Goal: Task Accomplishment & Management: Complete application form

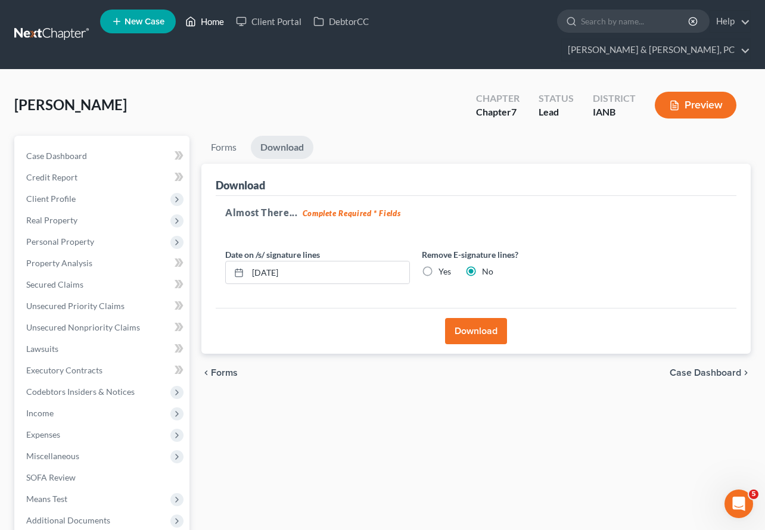
click at [205, 18] on link "Home" at bounding box center [204, 21] width 51 height 21
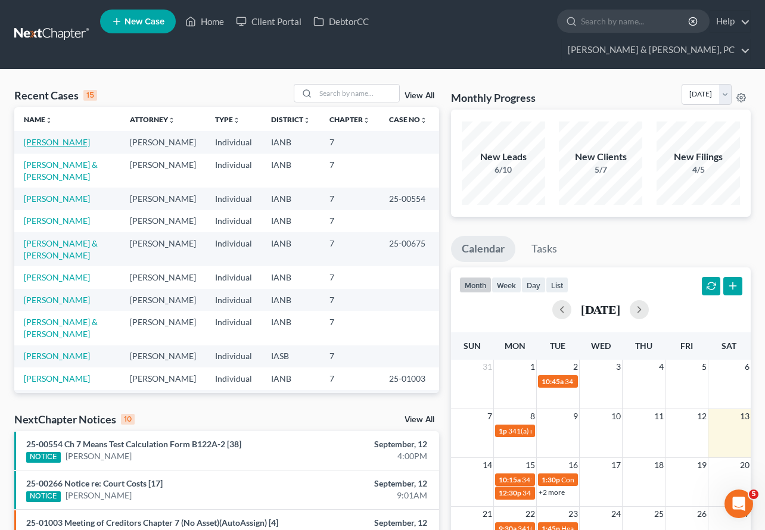
click at [67, 137] on link "[PERSON_NAME]" at bounding box center [57, 142] width 66 height 10
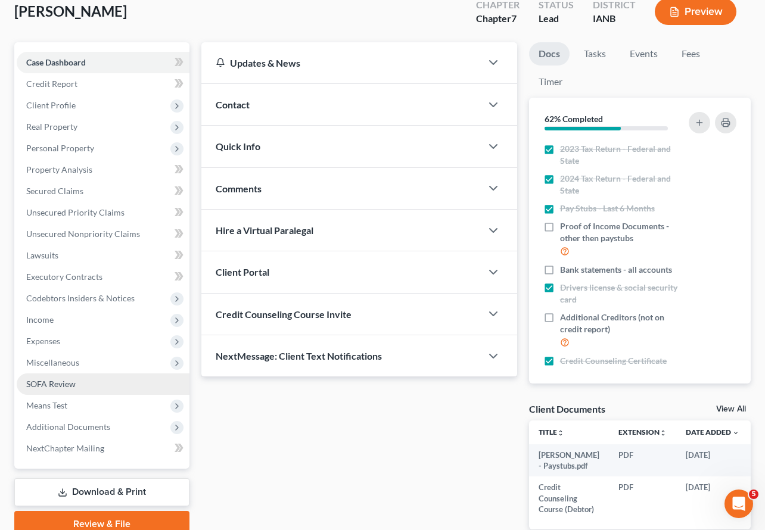
scroll to position [118, 0]
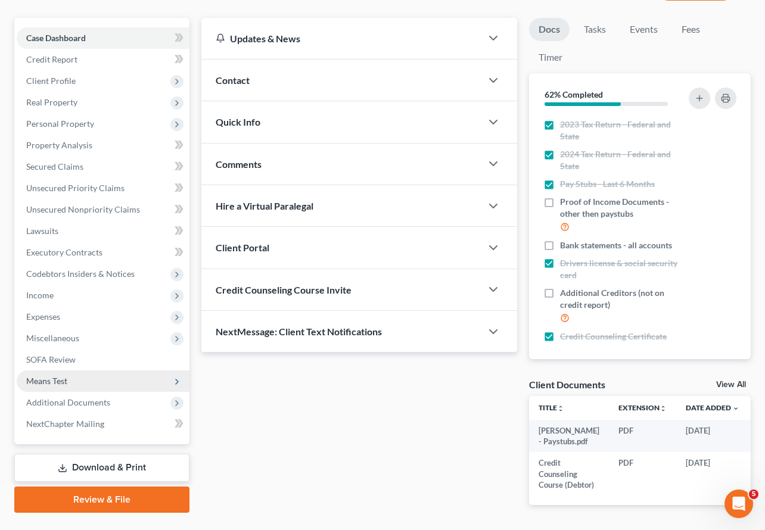
click at [85, 370] on span "Means Test" at bounding box center [103, 380] width 173 height 21
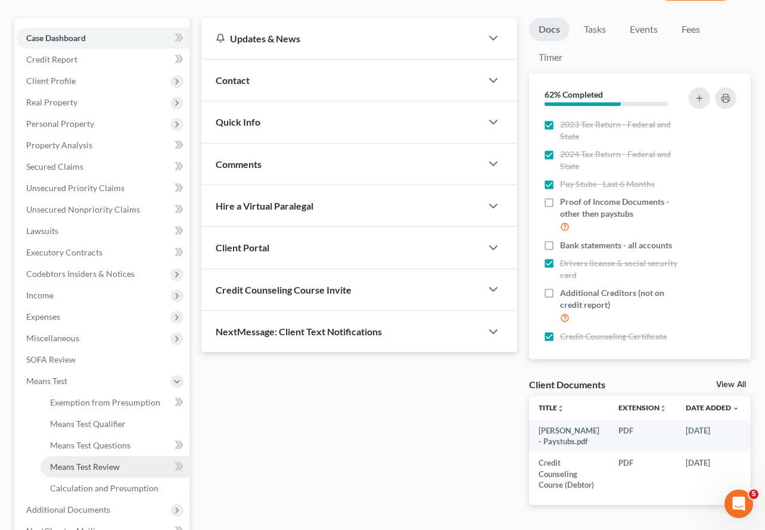
click at [105, 462] on span "Means Test Review" at bounding box center [85, 467] width 70 height 10
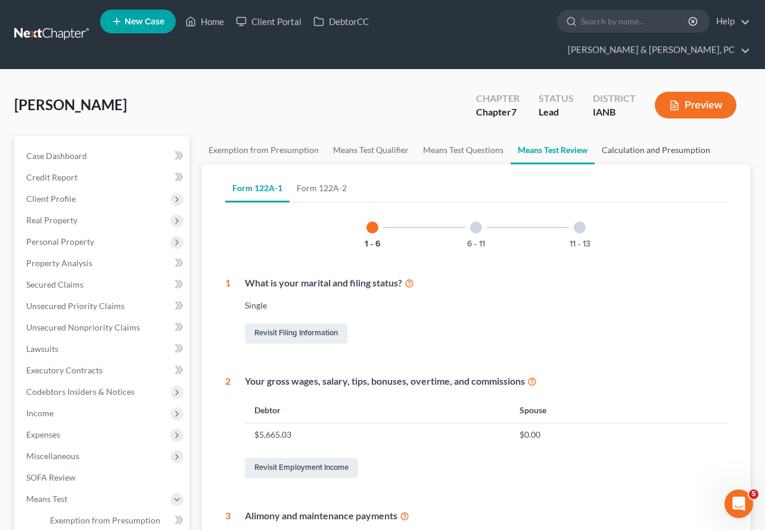
click at [632, 136] on link "Calculation and Presumption" at bounding box center [655, 150] width 123 height 29
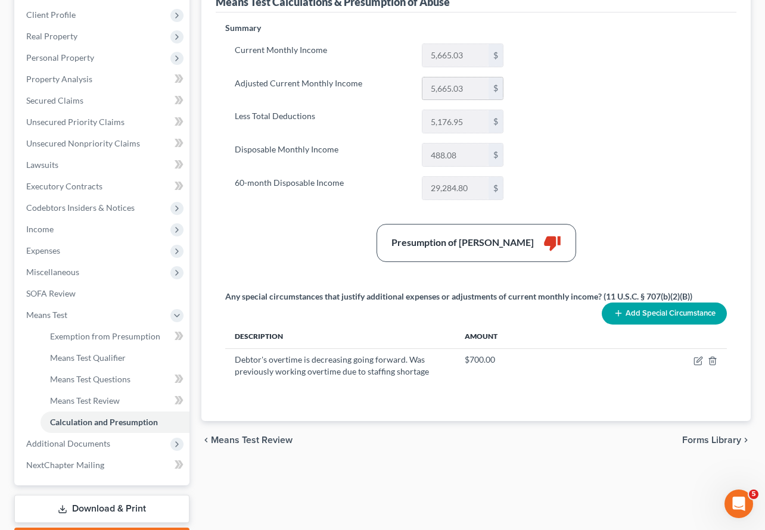
scroll to position [188, 0]
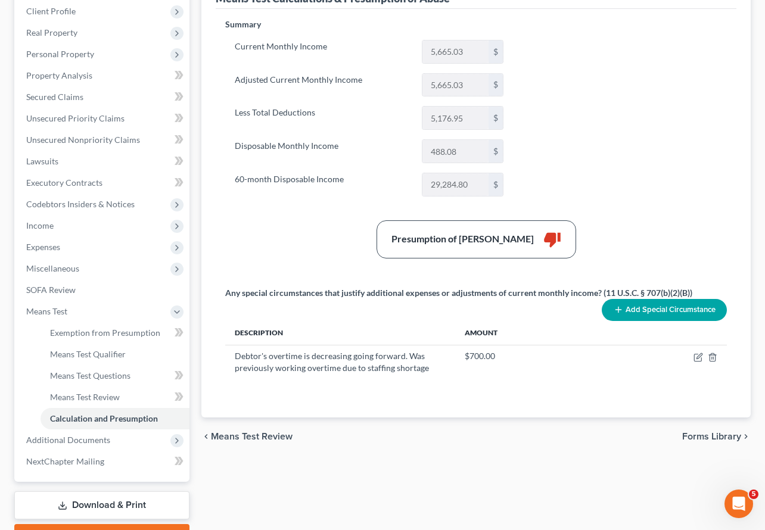
click at [126, 524] on link "Review & File" at bounding box center [101, 537] width 175 height 26
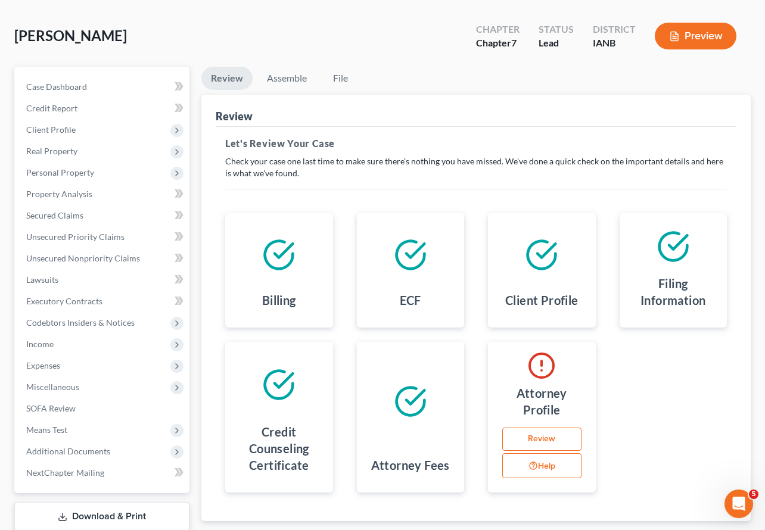
scroll to position [124, 0]
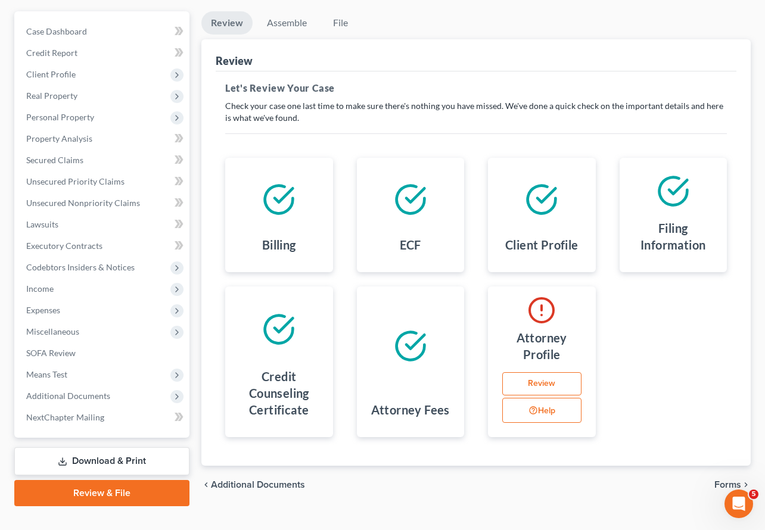
click at [736, 480] on span "Forms" at bounding box center [727, 485] width 27 height 10
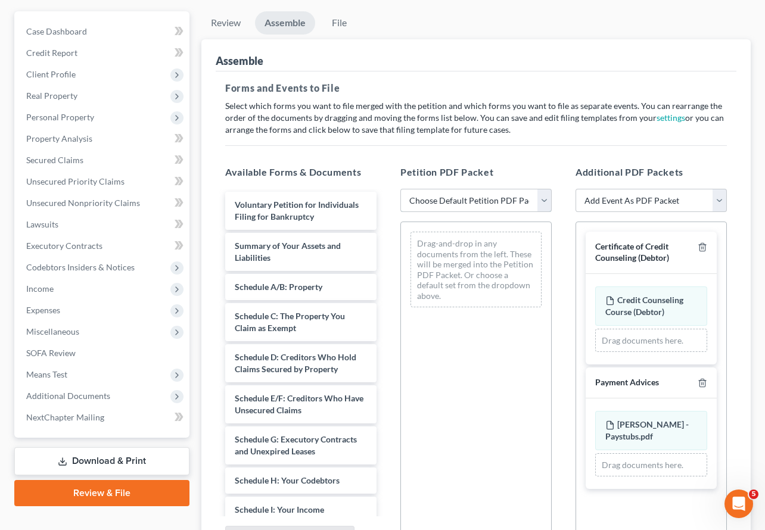
click at [477, 189] on select "Choose Default Petition PDF Packet Complete Bankruptcy Petition (all forms and …" at bounding box center [475, 201] width 151 height 24
select select "0"
click at [400, 189] on select "Choose Default Petition PDF Packet Complete Bankruptcy Petition (all forms and …" at bounding box center [475, 201] width 151 height 24
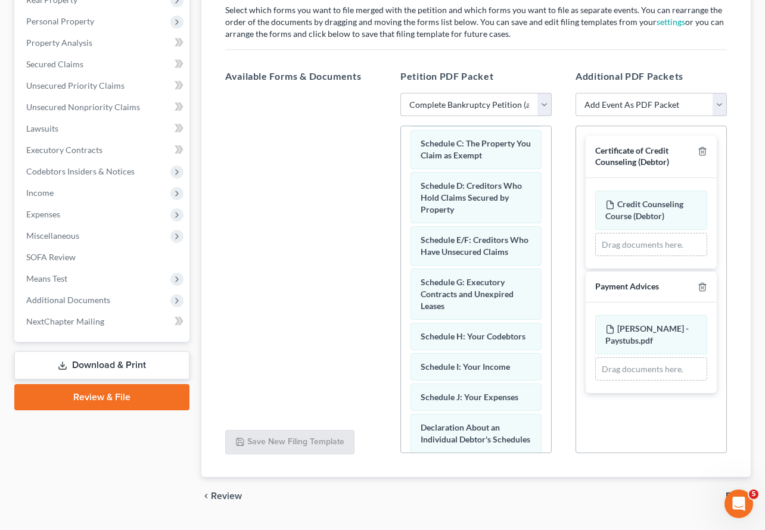
scroll to position [229, 0]
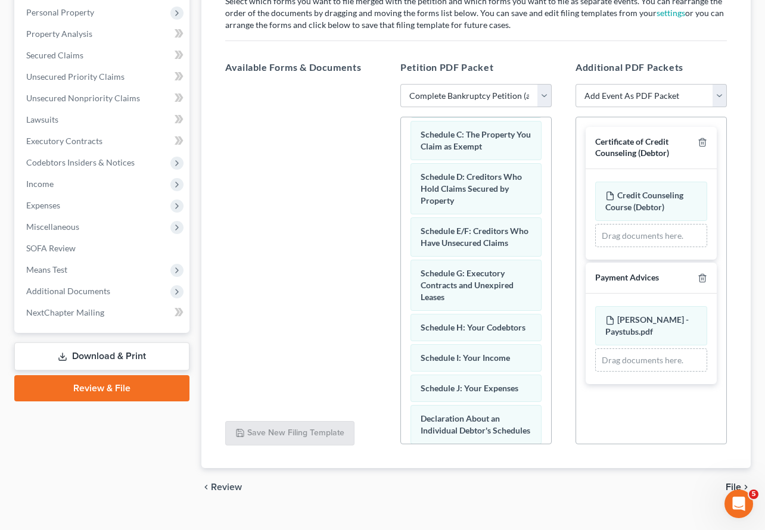
click at [738, 482] on span "File" at bounding box center [732, 487] width 15 height 10
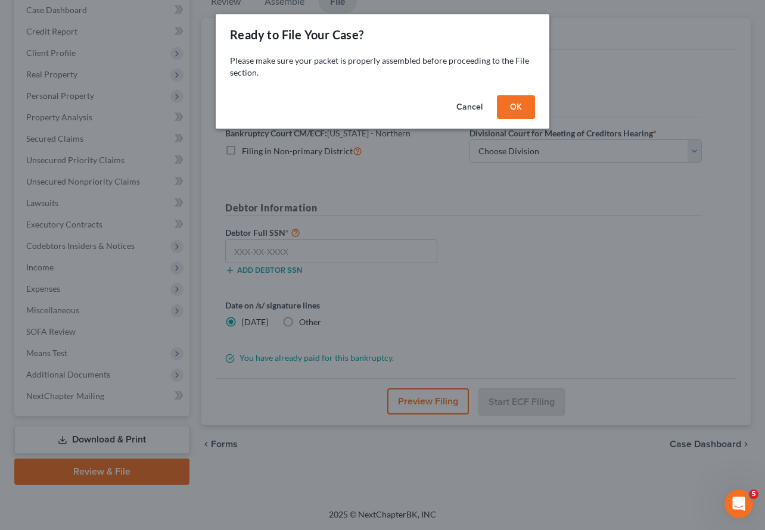
scroll to position [124, 0]
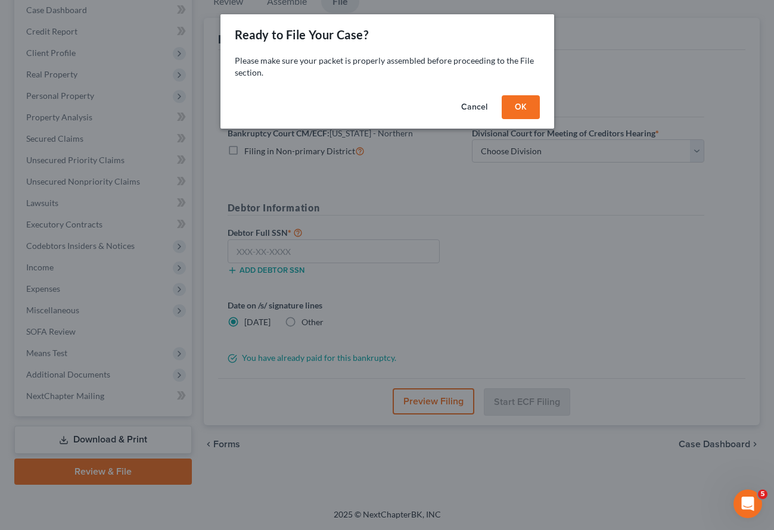
click at [525, 108] on button "OK" at bounding box center [520, 107] width 38 height 24
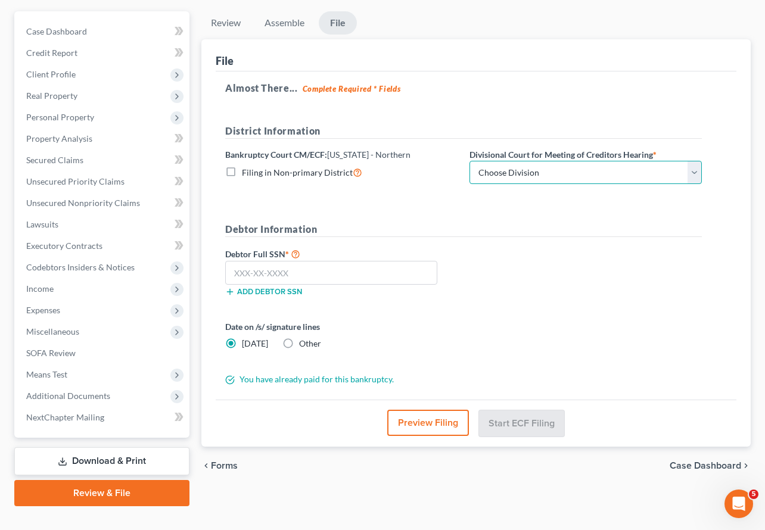
click at [529, 161] on select "Choose Division Cedar Rapids Dubuque Fort Dodge Mason City Sioux City Waterloo" at bounding box center [585, 173] width 232 height 24
select select "1"
click at [469, 161] on select "Choose Division Cedar Rapids Dubuque Fort Dodge Mason City Sioux City Waterloo" at bounding box center [585, 173] width 232 height 24
click at [210, 68] on div "File Almost There... Complete Required * Fields District Information Bankruptcy…" at bounding box center [475, 243] width 549 height 408
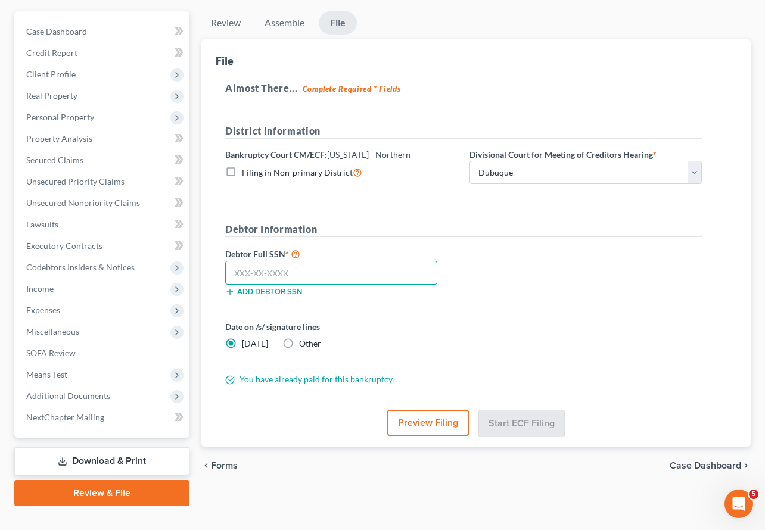
click at [247, 261] on input "text" at bounding box center [331, 273] width 212 height 24
type input "319-76-6310"
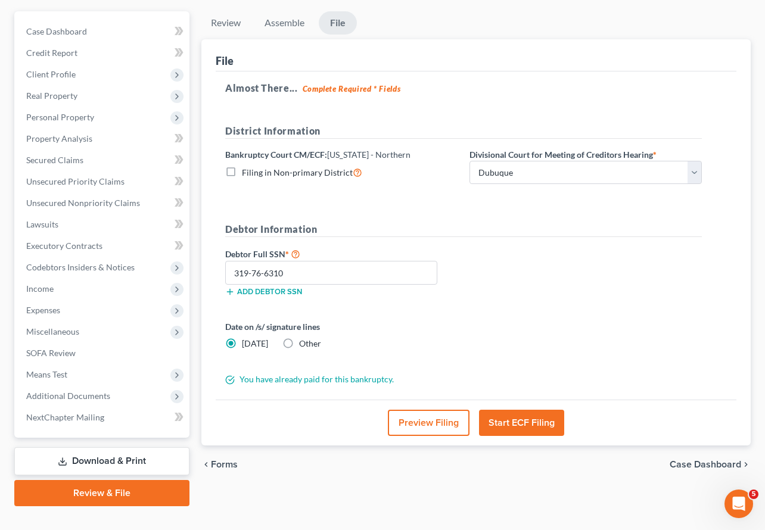
click at [429, 410] on button "Preview Filing" at bounding box center [429, 423] width 82 height 26
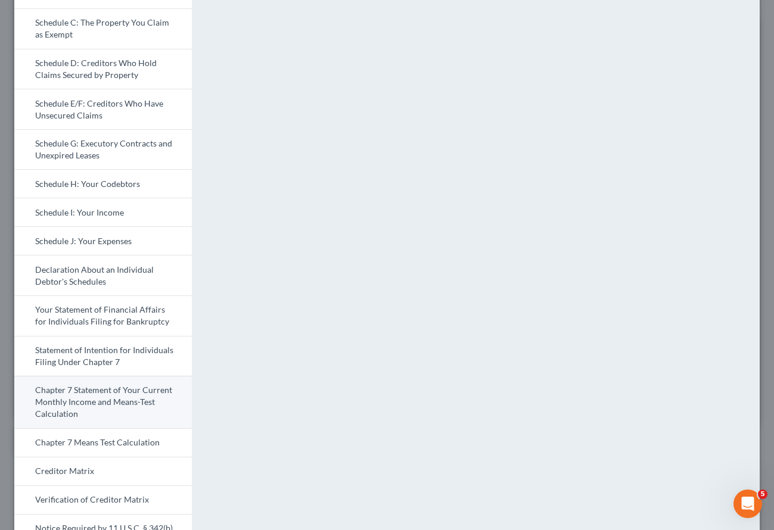
scroll to position [401, 0]
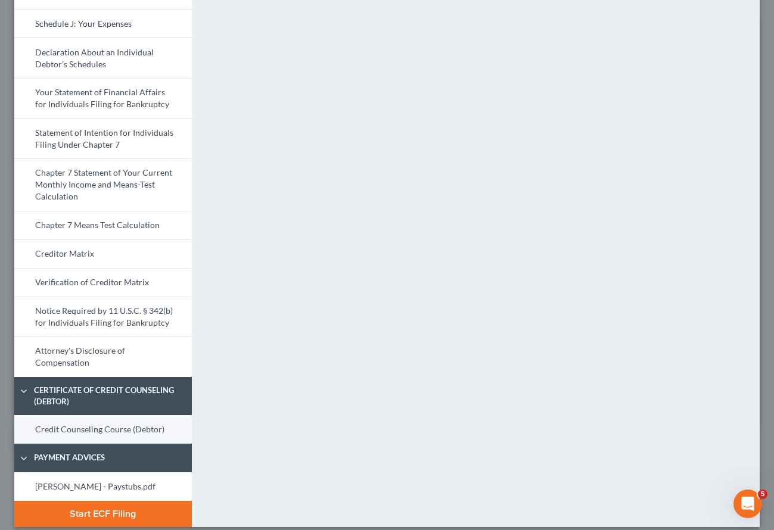
click at [139, 417] on link "Credit Counseling Course (Debtor)" at bounding box center [102, 429] width 177 height 29
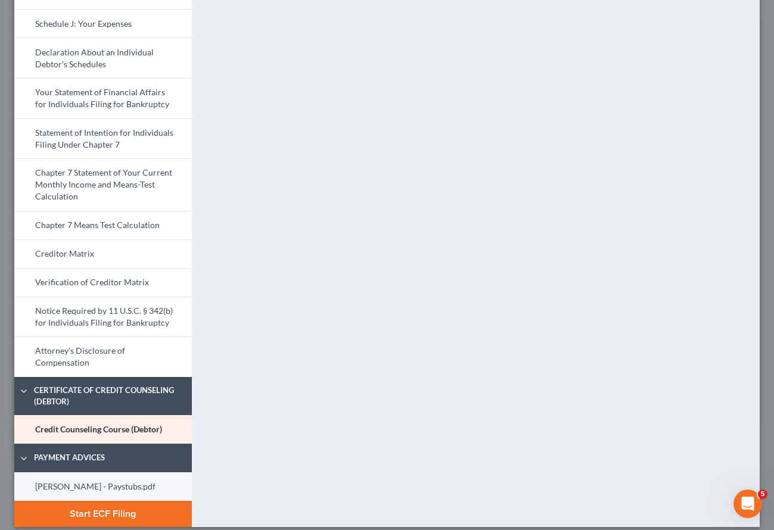
click at [122, 472] on link "[PERSON_NAME] - Paystubs.pdf" at bounding box center [102, 486] width 177 height 29
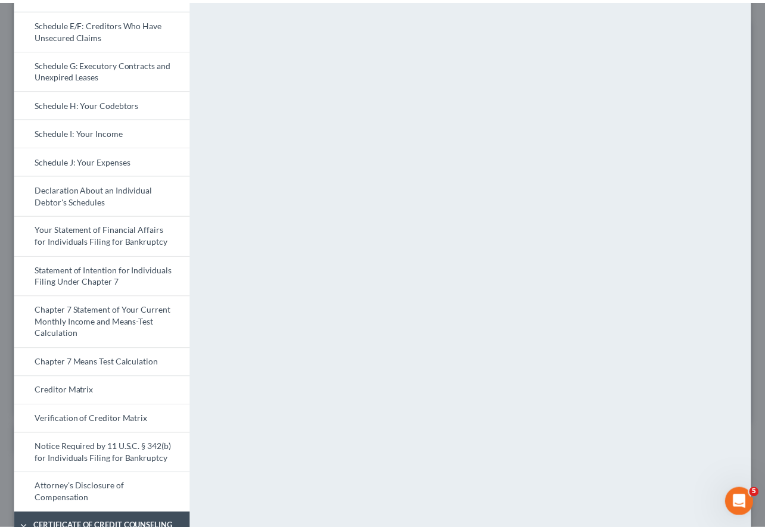
scroll to position [0, 0]
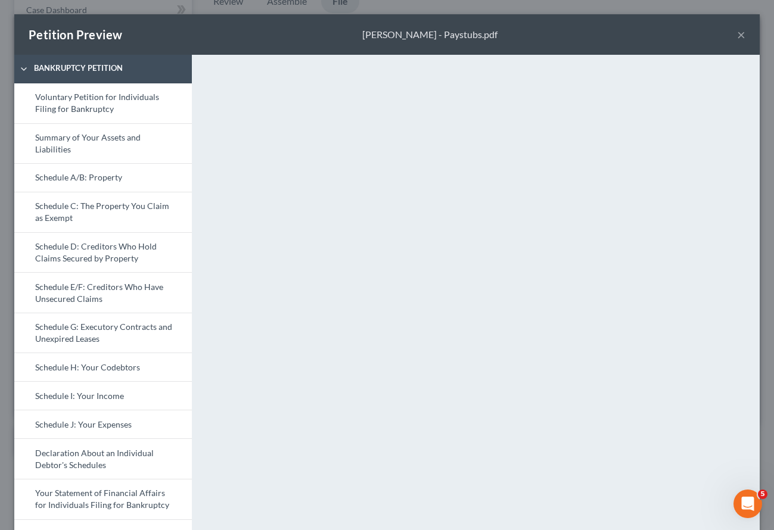
click at [737, 35] on button "×" at bounding box center [741, 34] width 8 height 14
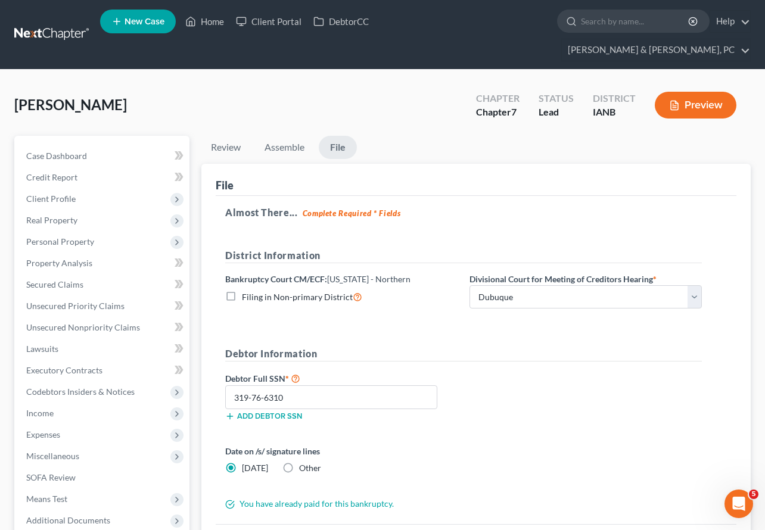
scroll to position [124, 0]
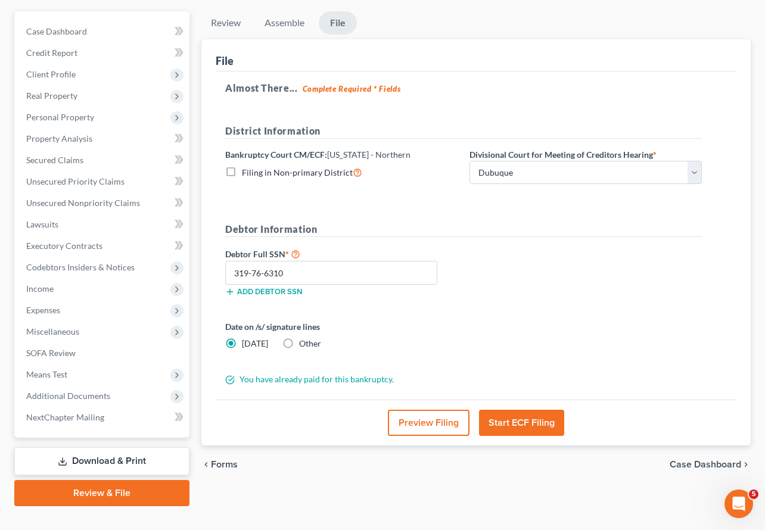
click at [380, 195] on form "District Information Bankruptcy Court CM/ECF: Iowa - Northern Filing in Non-pri…" at bounding box center [463, 255] width 476 height 262
click at [518, 410] on button "Start ECF Filing" at bounding box center [521, 423] width 85 height 26
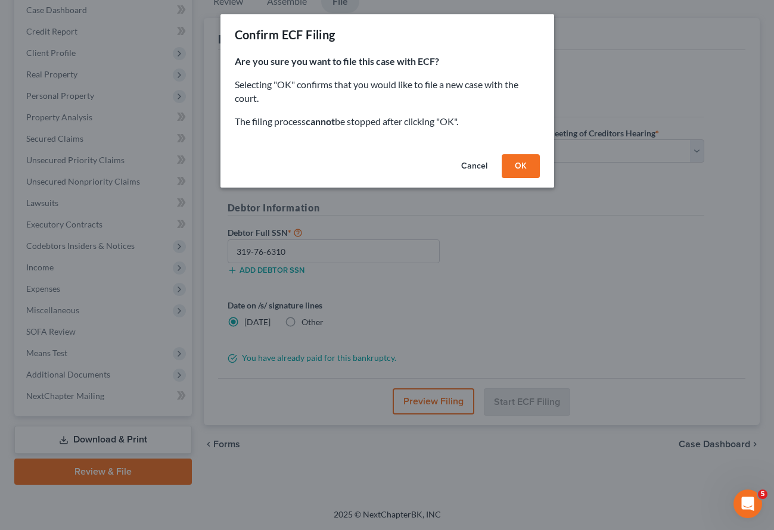
click at [519, 163] on button "OK" at bounding box center [520, 166] width 38 height 24
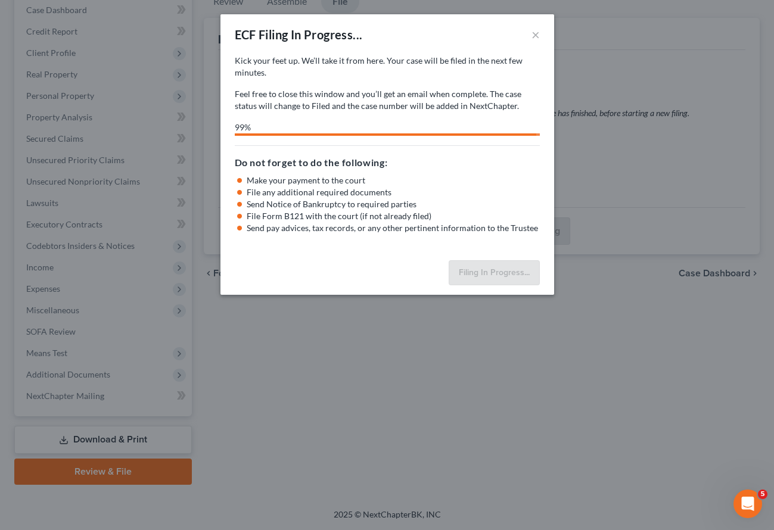
click at [128, 8] on div "ECF Filing In Progress... × Kick your feet up. We’ll take it from here. Your ca…" at bounding box center [387, 265] width 774 height 530
click at [119, 83] on div "ECF Filing In Progress... × Kick your feet up. We’ll take it from here. Your ca…" at bounding box center [387, 265] width 774 height 530
select select "1"
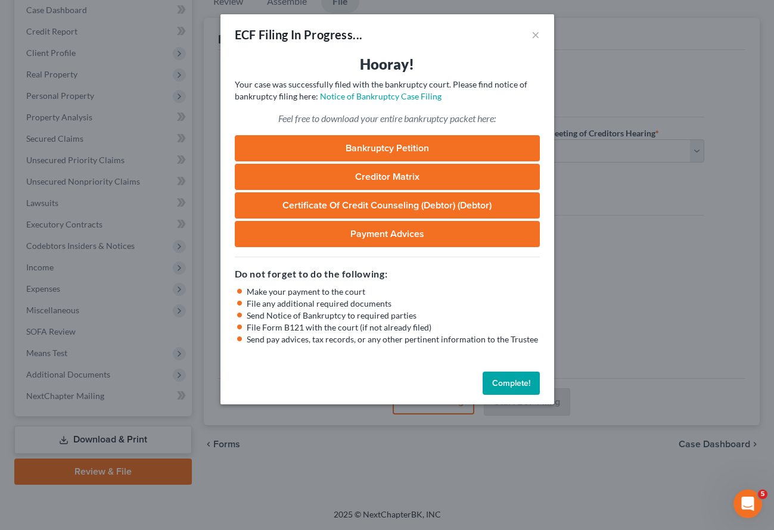
click at [516, 384] on button "Complete!" at bounding box center [510, 384] width 57 height 24
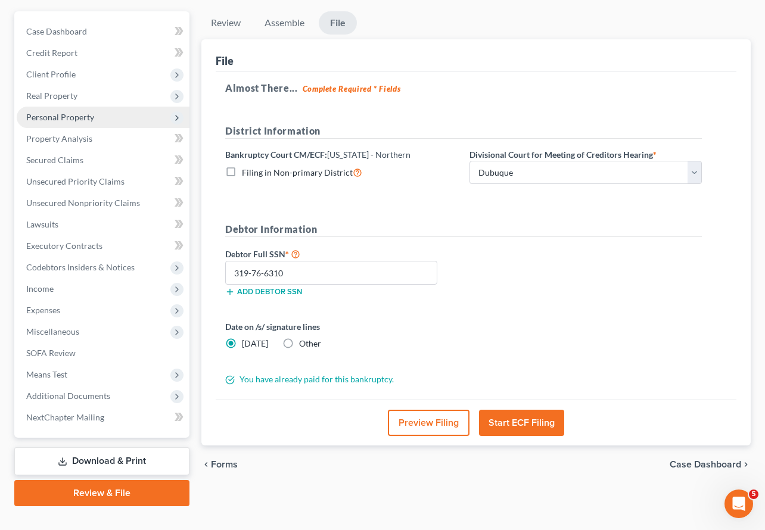
scroll to position [0, 0]
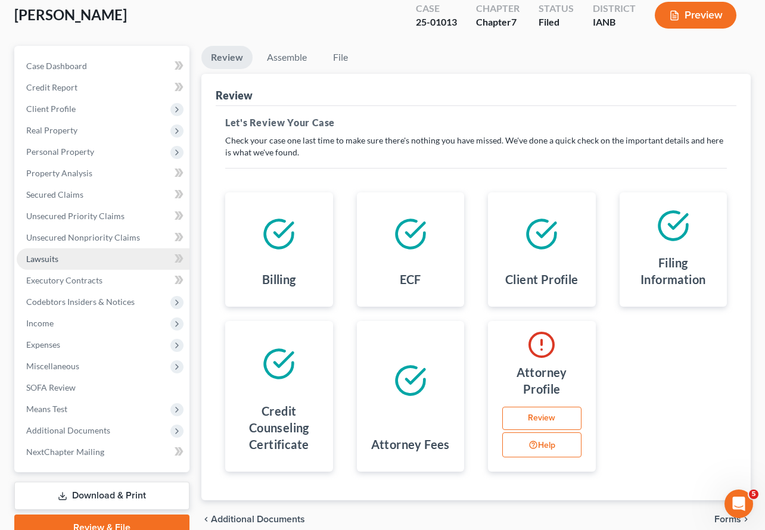
scroll to position [124, 0]
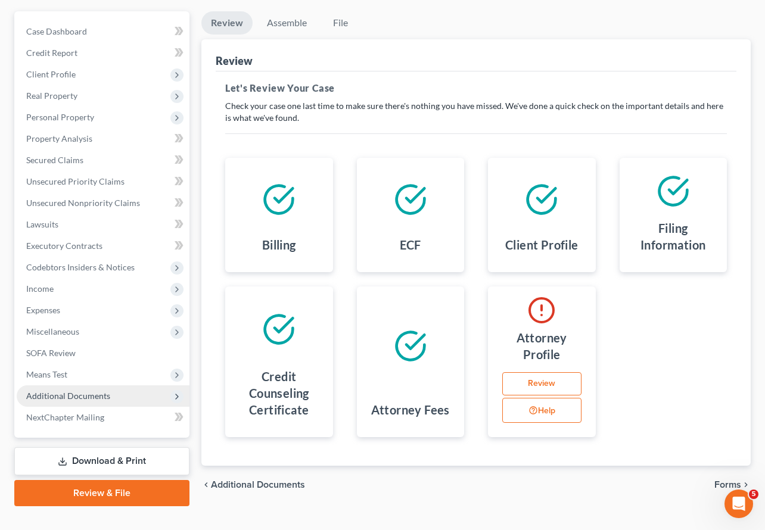
click at [91, 391] on span "Additional Documents" at bounding box center [68, 396] width 84 height 10
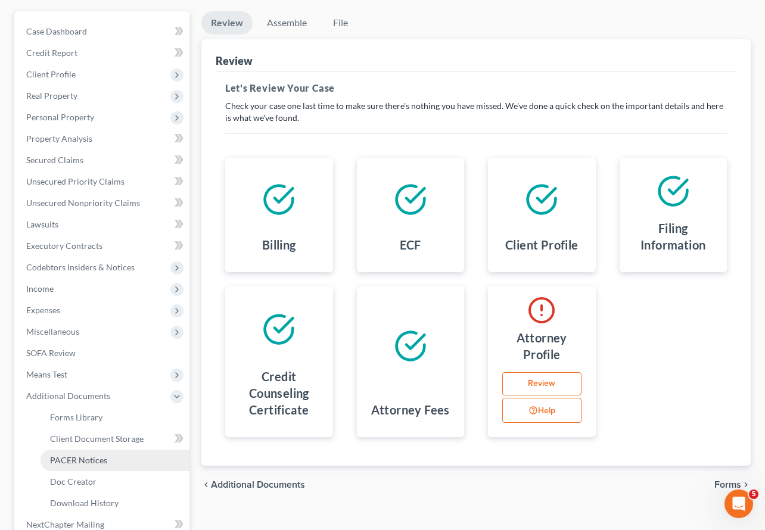
click at [91, 455] on span "PACER Notices" at bounding box center [78, 460] width 57 height 10
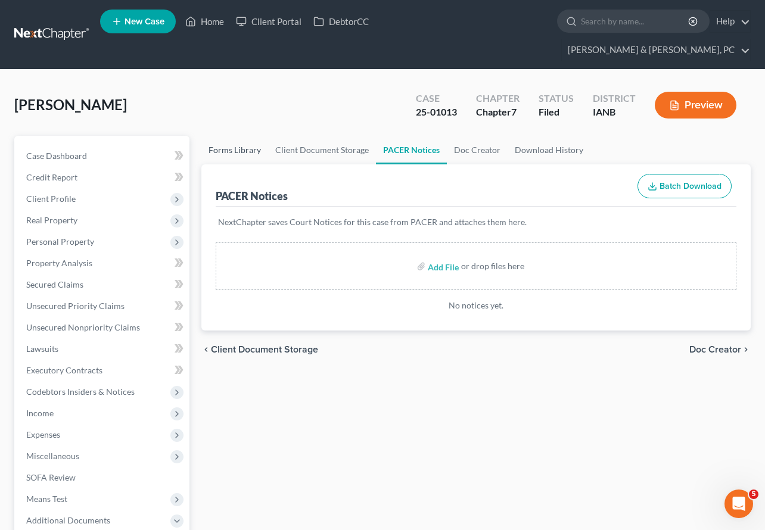
click at [236, 136] on link "Forms Library" at bounding box center [234, 150] width 67 height 29
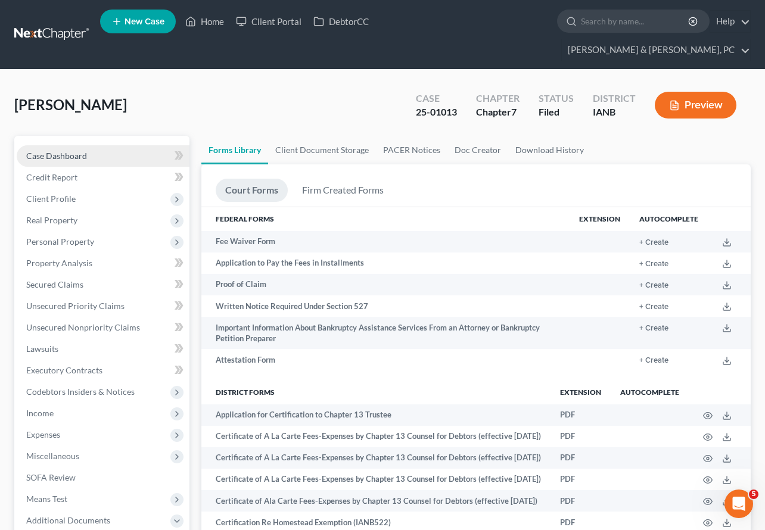
click at [60, 145] on link "Case Dashboard" at bounding box center [103, 155] width 173 height 21
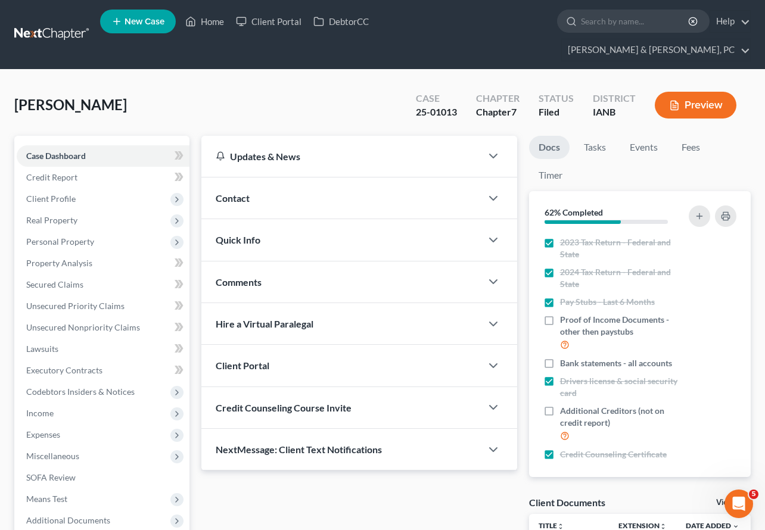
click at [269, 223] on div "Quick Info" at bounding box center [341, 239] width 280 height 41
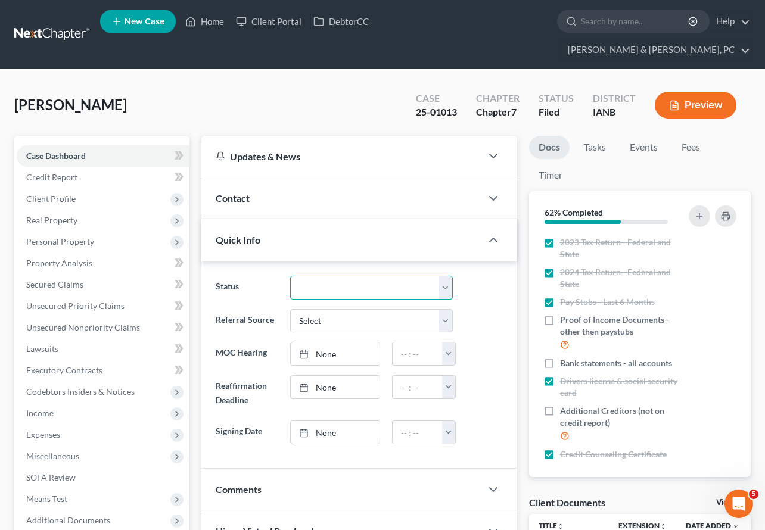
click at [310, 276] on select "Discharged Dismissed Filed Filed / Pre 341 Final Course Needed Inactive In Prog…" at bounding box center [371, 288] width 163 height 24
select select "3"
click at [290, 276] on select "Discharged Dismissed Filed Filed / Pre 341 Final Course Needed Inactive In Prog…" at bounding box center [371, 288] width 163 height 24
click at [212, 25] on link "Home" at bounding box center [204, 21] width 51 height 21
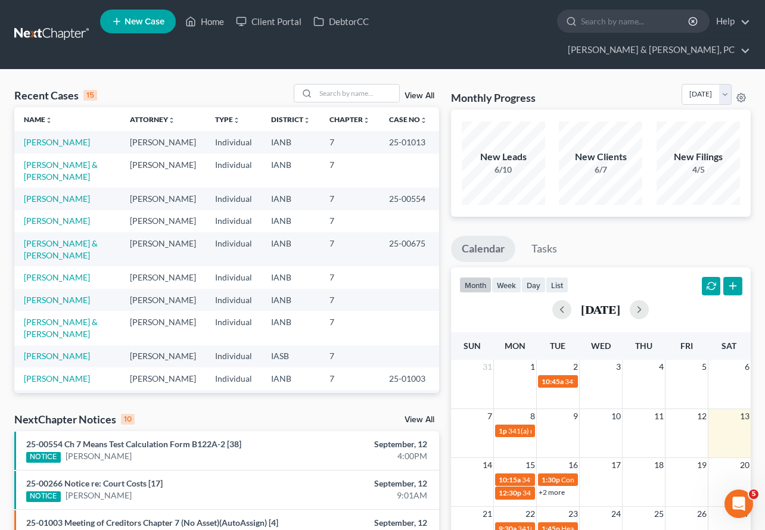
click at [425, 92] on link "View All" at bounding box center [419, 96] width 30 height 8
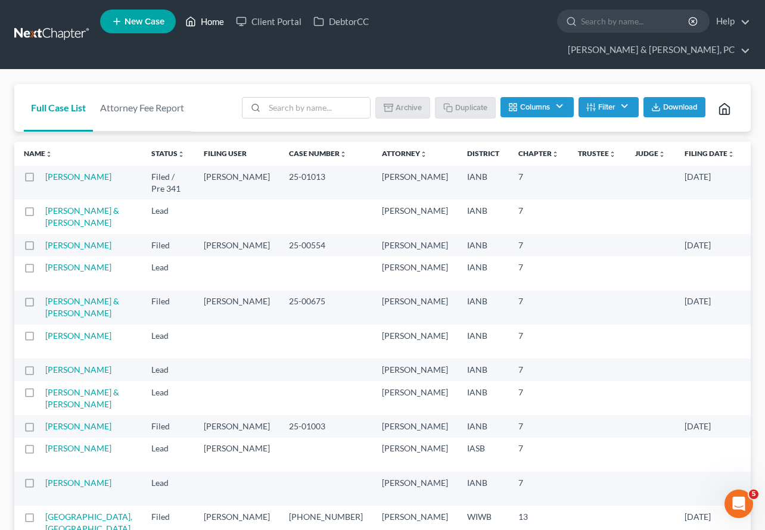
click at [203, 21] on link "Home" at bounding box center [204, 21] width 51 height 21
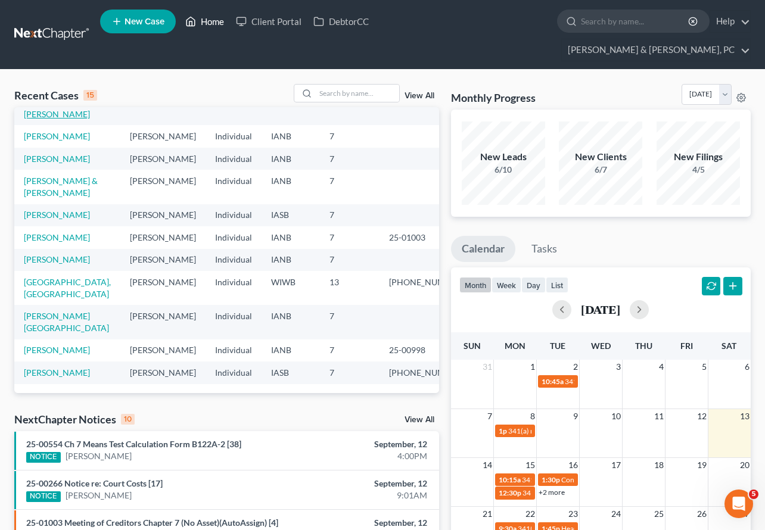
scroll to position [260, 0]
click at [353, 85] on input "search" at bounding box center [357, 93] width 83 height 17
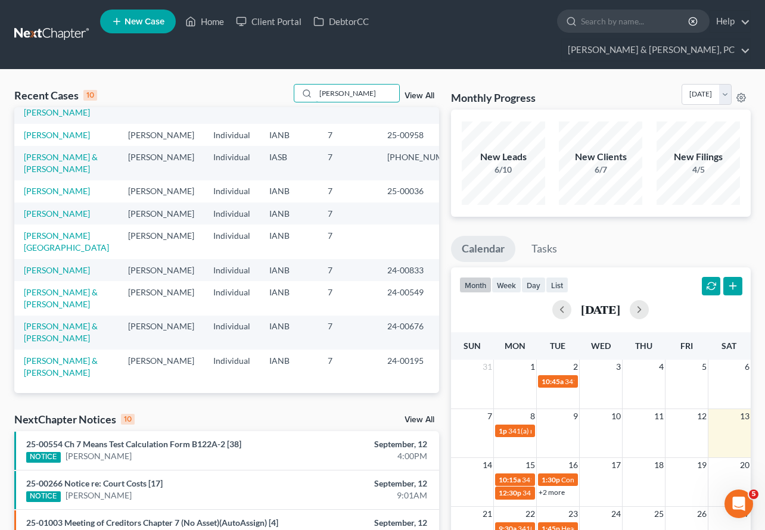
scroll to position [0, 0]
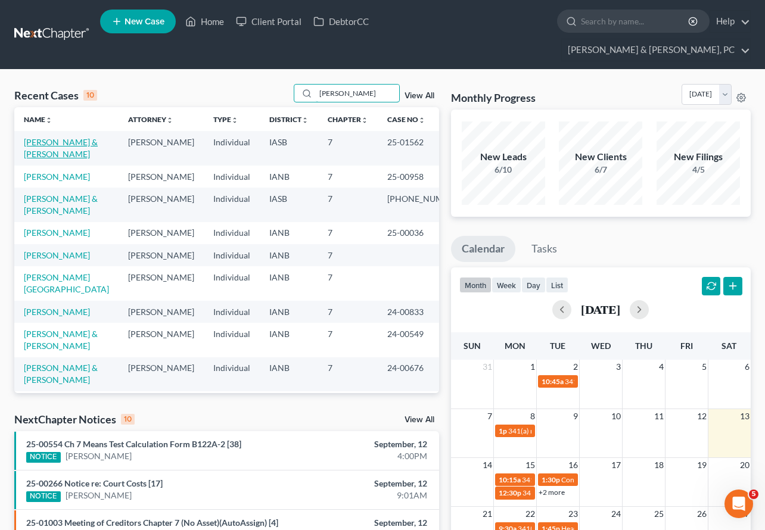
type input "[PERSON_NAME]"
click at [54, 137] on link "[PERSON_NAME] & [PERSON_NAME]" at bounding box center [61, 148] width 74 height 22
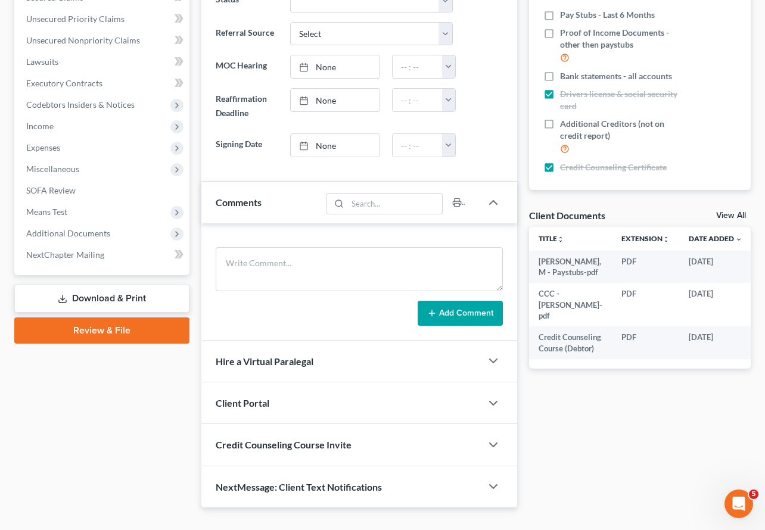
scroll to position [289, 0]
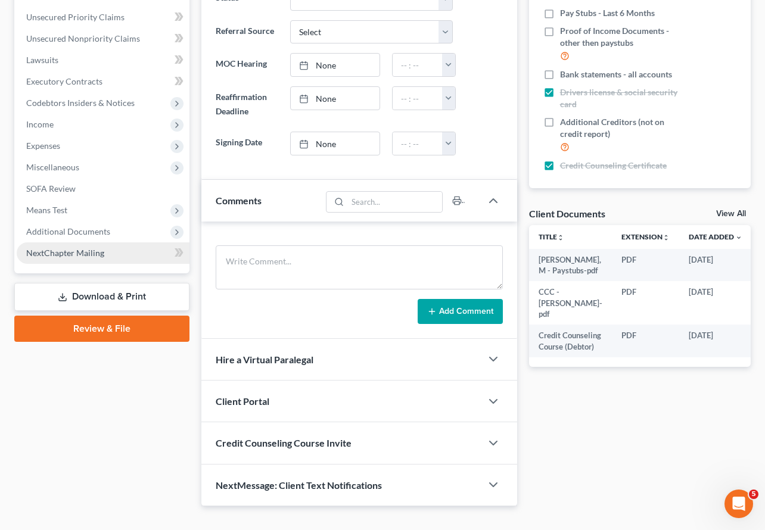
click at [81, 248] on span "NextChapter Mailing" at bounding box center [65, 253] width 78 height 10
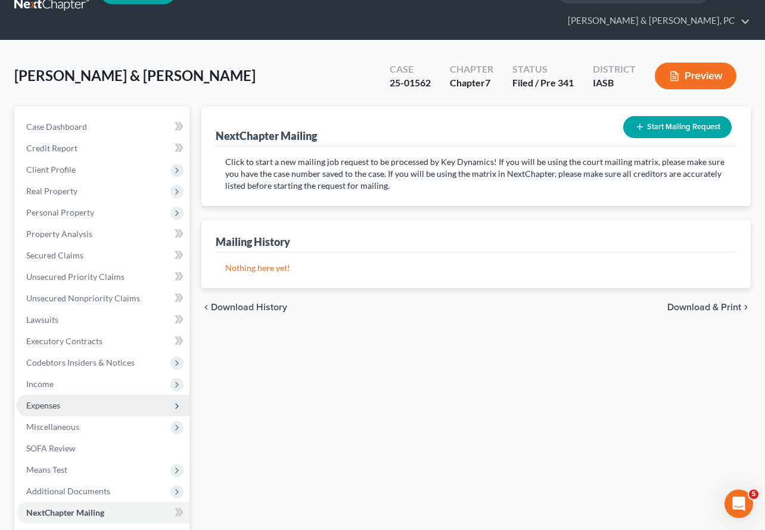
scroll to position [124, 0]
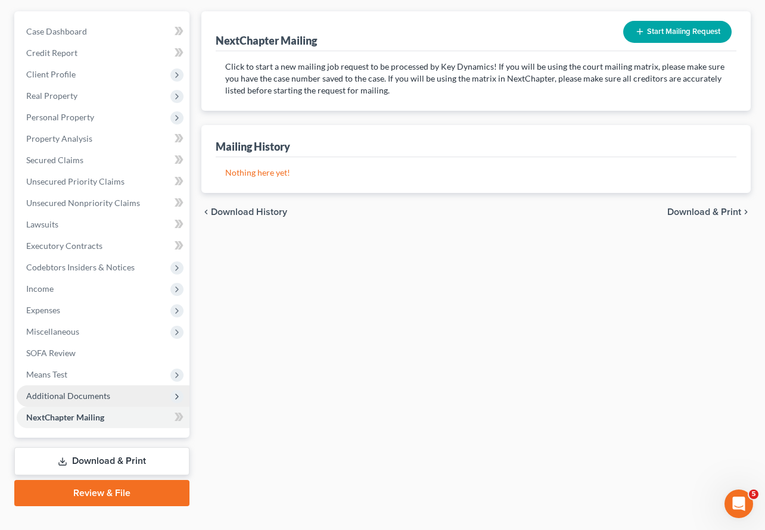
click at [74, 385] on span "Additional Documents" at bounding box center [103, 395] width 173 height 21
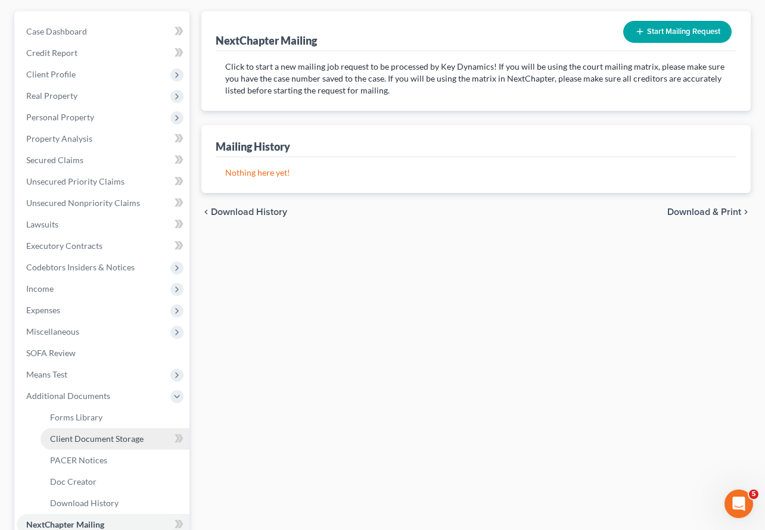
click at [85, 434] on span "Client Document Storage" at bounding box center [97, 439] width 94 height 10
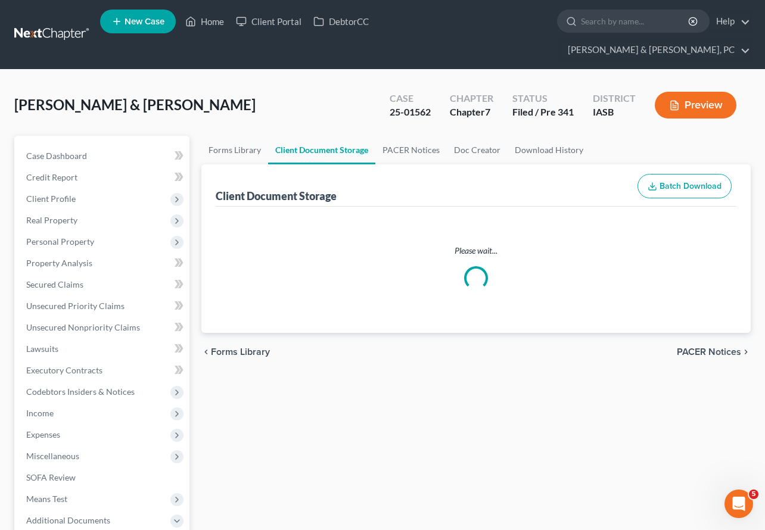
select select "0"
select select "1"
select select "9"
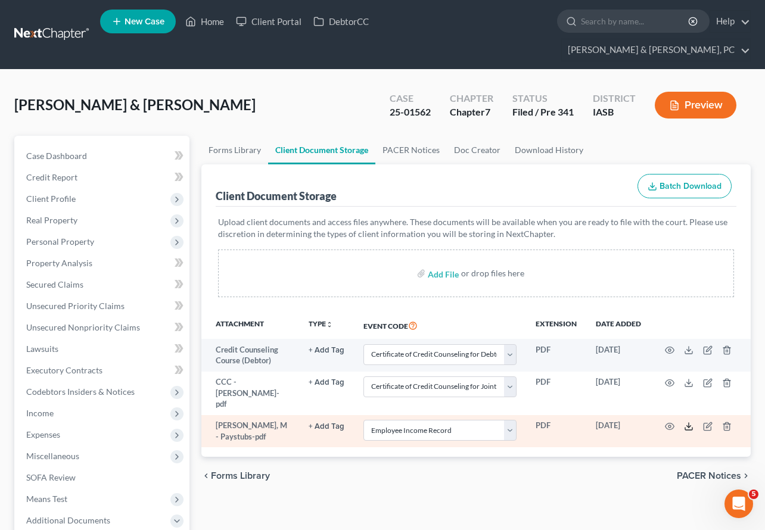
click at [687, 426] on polyline at bounding box center [689, 427] width 4 height 2
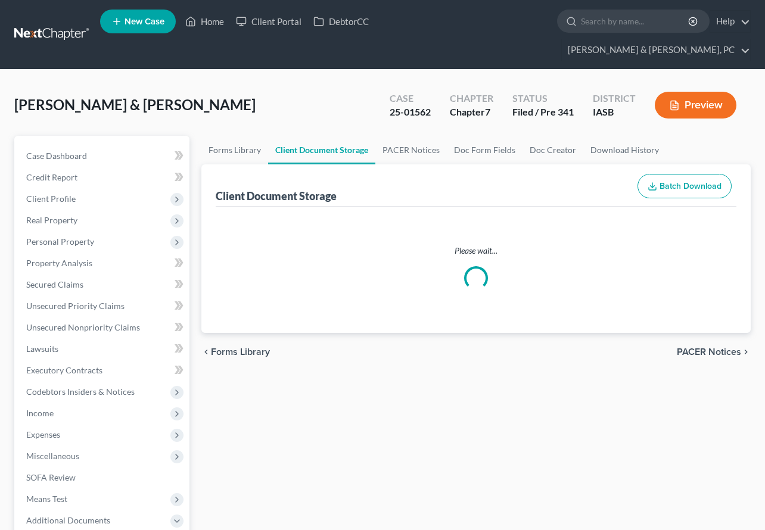
select select "0"
select select "1"
select select "9"
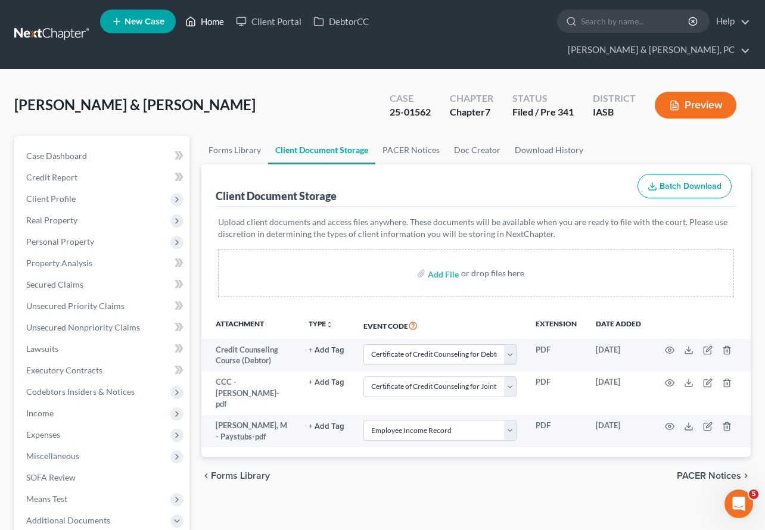
click at [206, 22] on link "Home" at bounding box center [204, 21] width 51 height 21
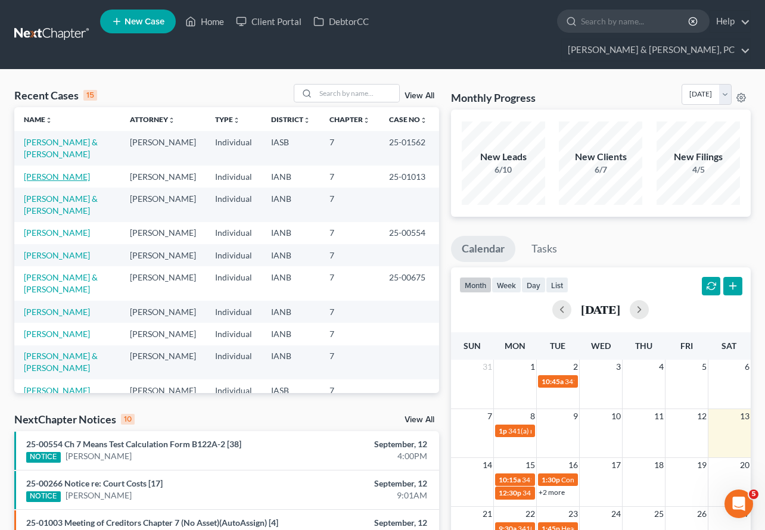
click at [43, 172] on link "[PERSON_NAME]" at bounding box center [57, 177] width 66 height 10
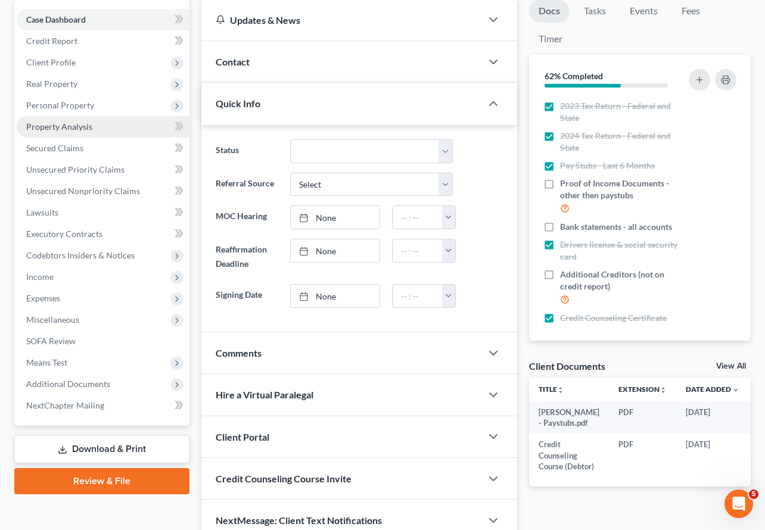
scroll to position [172, 0]
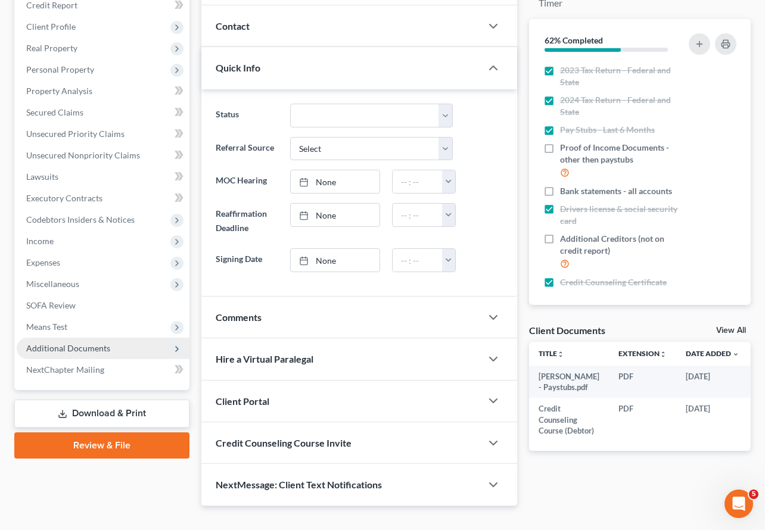
click at [78, 343] on span "Additional Documents" at bounding box center [68, 348] width 84 height 10
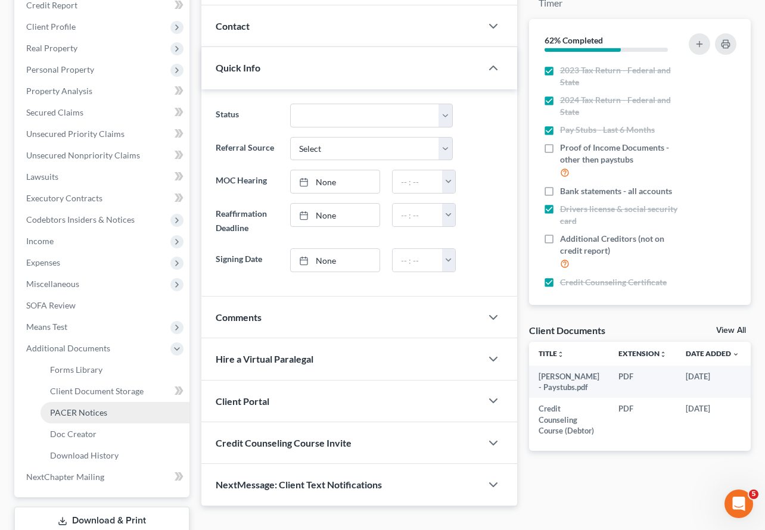
click at [92, 407] on span "PACER Notices" at bounding box center [78, 412] width 57 height 10
